Goal: Check status: Check status

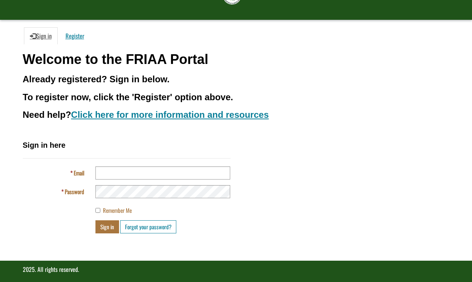
scroll to position [53, 0]
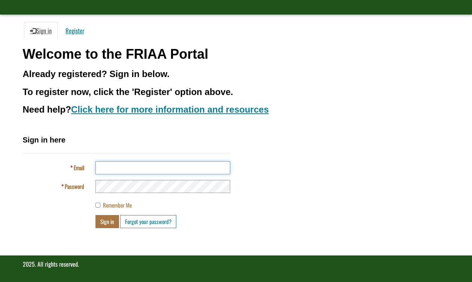
type input "**********"
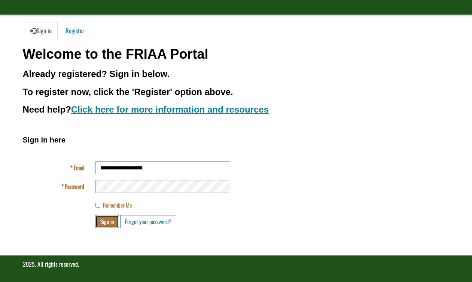
click at [106, 223] on button "Sign in" at bounding box center [107, 221] width 24 height 13
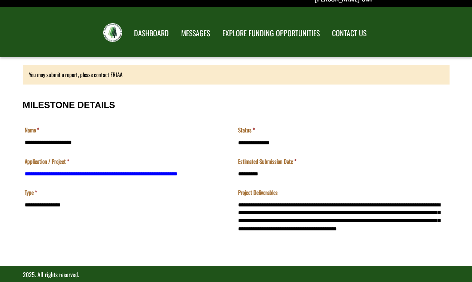
scroll to position [21, 0]
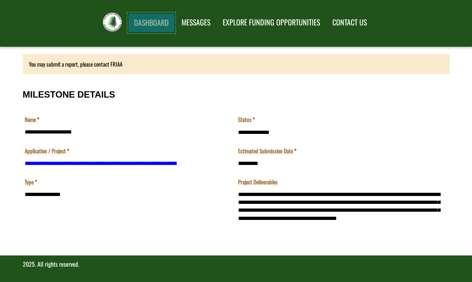
click at [152, 22] on link "DASHBOARD" at bounding box center [151, 22] width 47 height 19
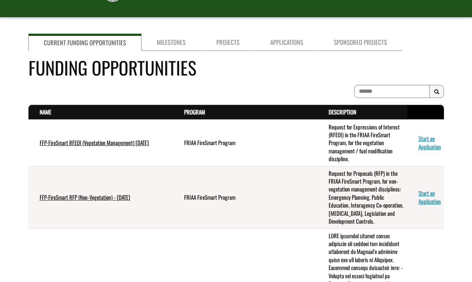
scroll to position [48, 0]
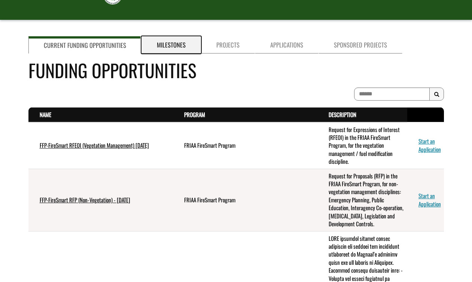
click at [172, 46] on link "Milestones" at bounding box center [172, 44] width 60 height 17
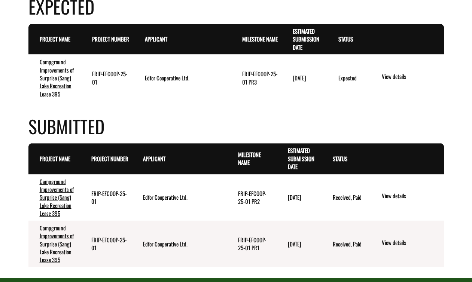
scroll to position [253, 0]
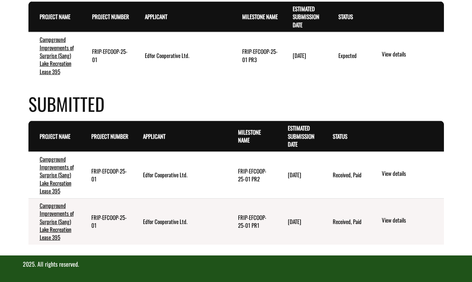
click at [275, 86] on div "Project Name . sort descending Project Number . sort descending Applicant . sor…" at bounding box center [236, 43] width 416 height 85
click at [396, 53] on link "View details" at bounding box center [411, 55] width 59 height 10
